Goal: Task Accomplishment & Management: Manage account settings

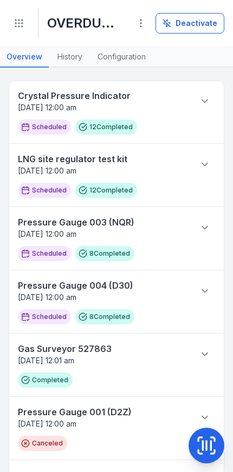
click at [102, 61] on link "Configuration" at bounding box center [121, 57] width 61 height 21
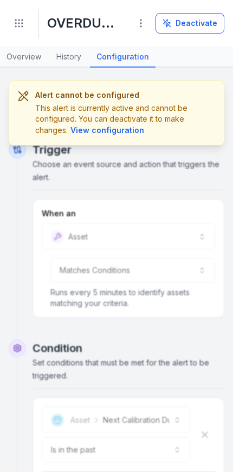
click at [21, 16] on button "Toggle Navigation" at bounding box center [19, 23] width 21 height 21
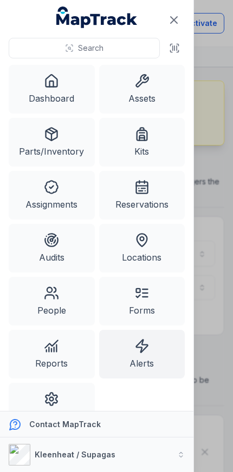
click at [146, 356] on link "Alerts" at bounding box center [142, 354] width 86 height 49
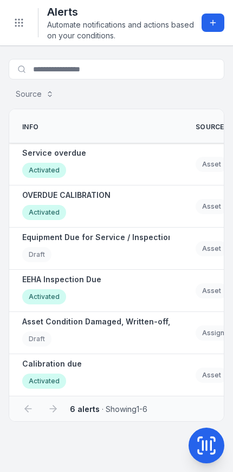
click at [96, 368] on div "Calibration due Activated" at bounding box center [95, 375] width 147 height 33
click at [70, 369] on div "Calibration due Activated" at bounding box center [52, 375] width 60 height 33
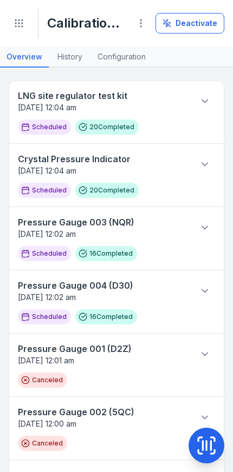
click at [117, 56] on link "Configuration" at bounding box center [121, 57] width 61 height 21
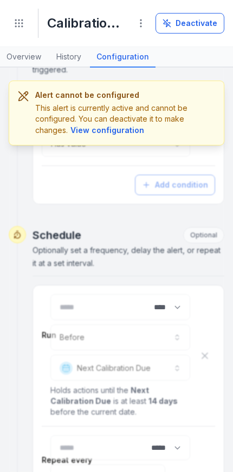
scroll to position [316, 0]
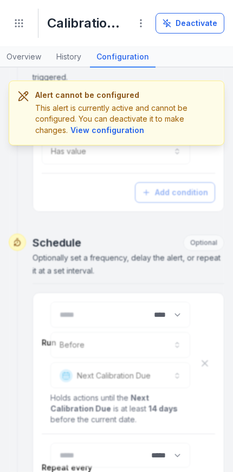
click at [27, 30] on button "Toggle Navigation" at bounding box center [19, 23] width 21 height 21
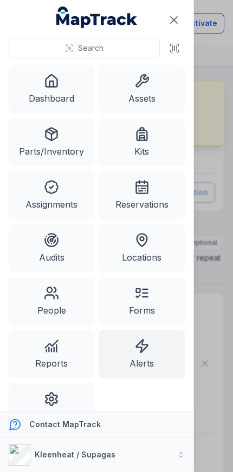
click at [151, 361] on link "Alerts" at bounding box center [142, 354] width 86 height 49
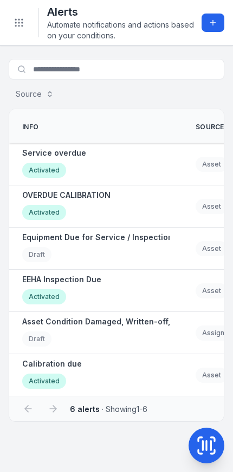
click at [34, 155] on strong "Service overdue" at bounding box center [54, 153] width 64 height 11
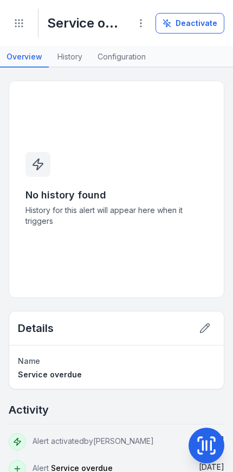
click at [15, 18] on icon "Toggle navigation" at bounding box center [19, 23] width 11 height 11
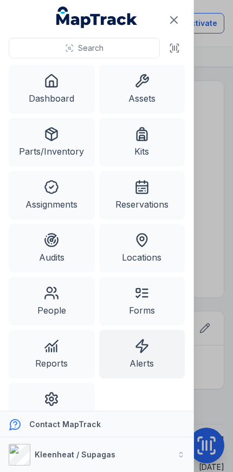
click at [147, 361] on link "Alerts" at bounding box center [142, 354] width 86 height 49
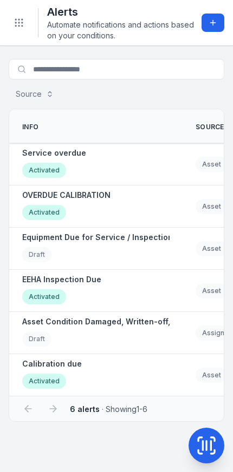
click at [37, 194] on strong "OVERDUE CALIBRATION" at bounding box center [66, 195] width 88 height 11
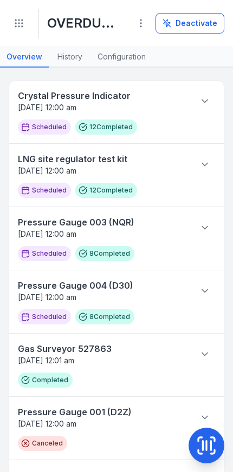
click at [111, 54] on link "Configuration" at bounding box center [121, 57] width 61 height 21
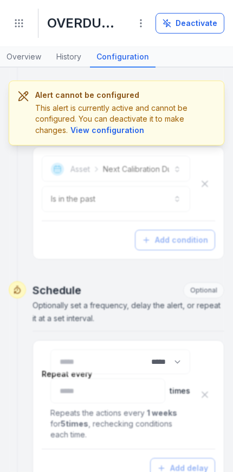
scroll to position [268, 0]
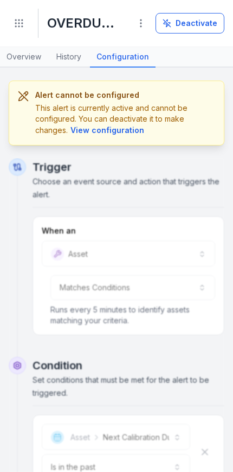
click at [18, 22] on icon "Toggle navigation" at bounding box center [19, 23] width 11 height 11
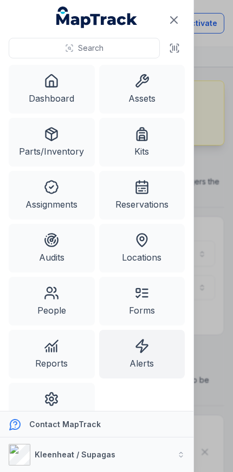
scroll to position [0, 0]
click at [156, 358] on link "Alerts" at bounding box center [142, 354] width 86 height 49
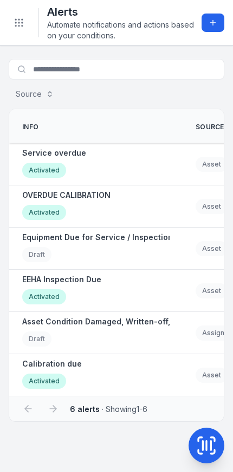
click at [65, 366] on strong "Calibration due" at bounding box center [52, 364] width 60 height 11
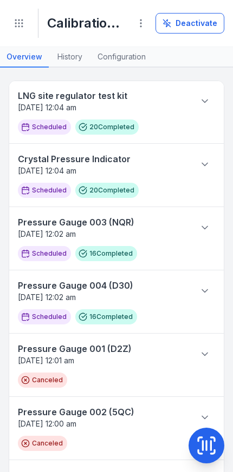
click at [201, 26] on button "Deactivate" at bounding box center [189, 23] width 69 height 21
